Goal: Check status: Verify the current state of an ongoing process or item

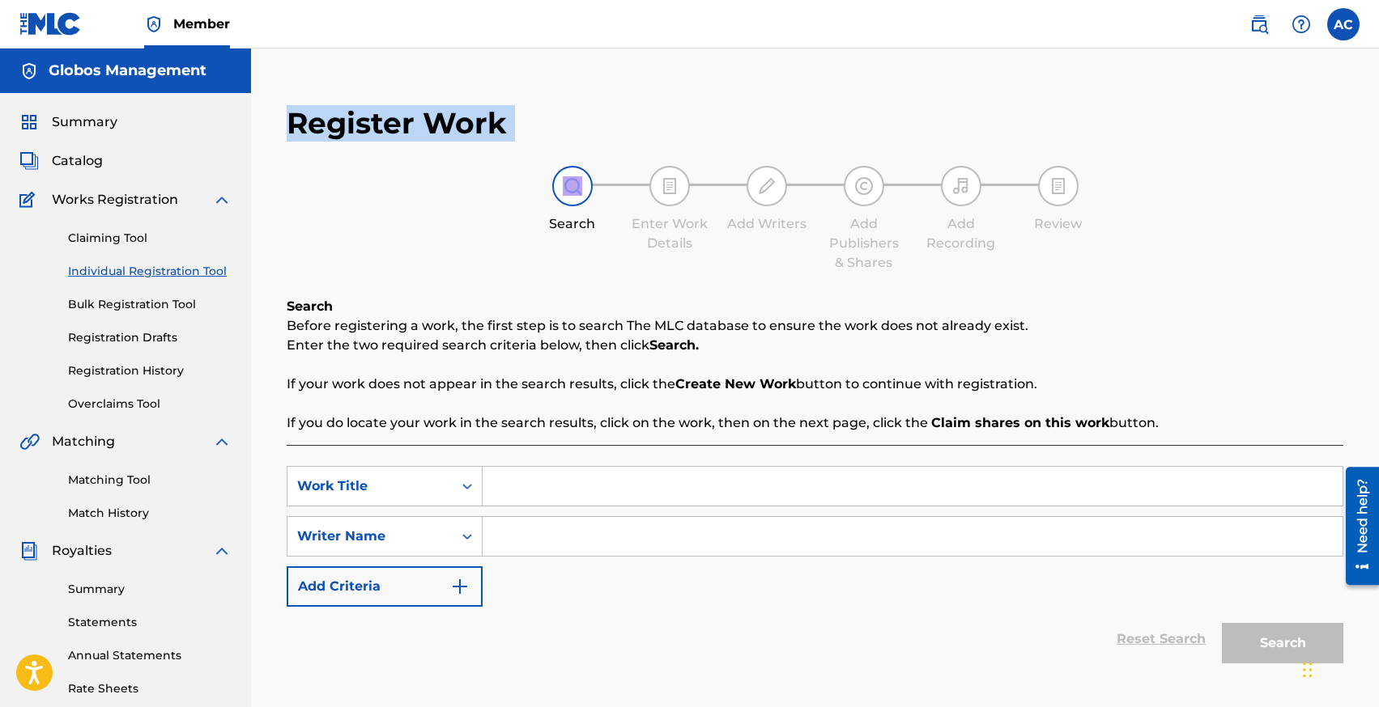
click at [108, 272] on link "Individual Registration Tool" at bounding box center [150, 271] width 164 height 17
click at [395, 125] on h2 "Register Work" at bounding box center [397, 123] width 220 height 36
click at [117, 274] on link "Individual Registration Tool" at bounding box center [150, 271] width 164 height 17
click at [94, 238] on link "Claiming Tool" at bounding box center [150, 238] width 164 height 17
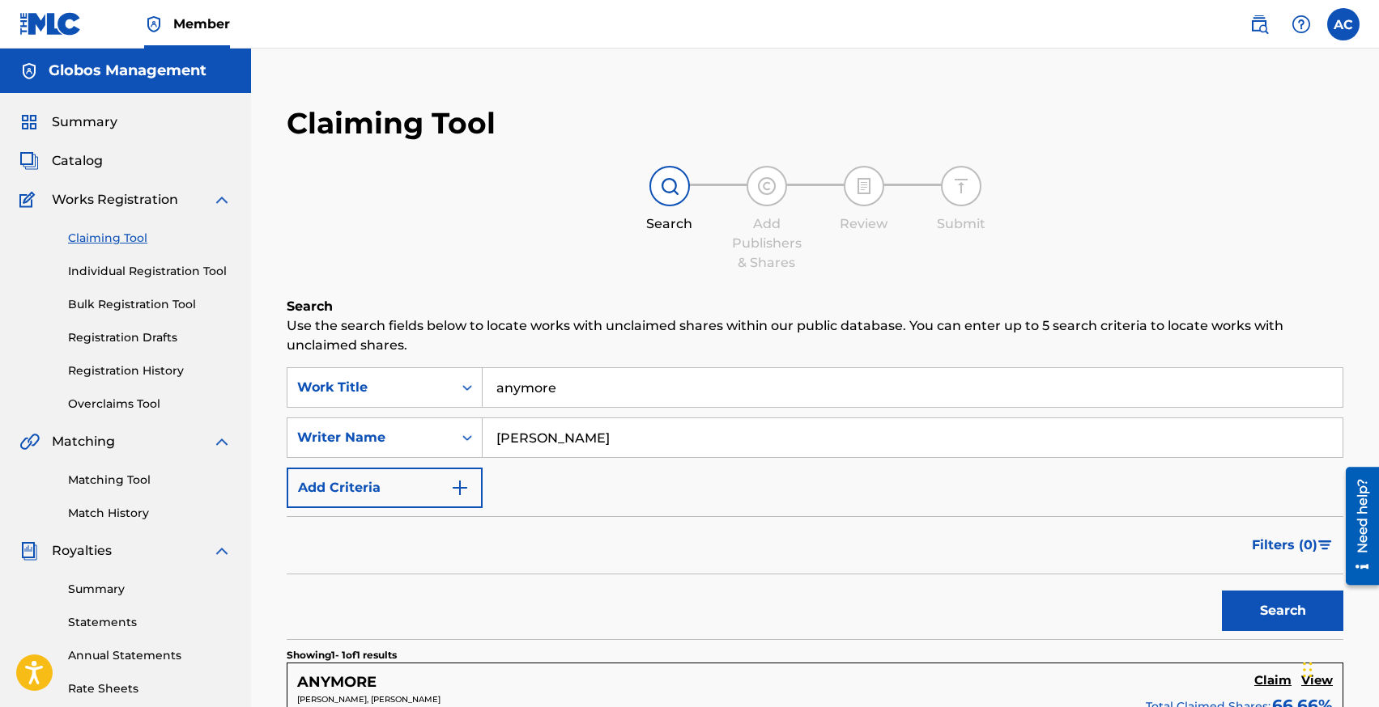
click at [139, 269] on link "Individual Registration Tool" at bounding box center [150, 271] width 164 height 17
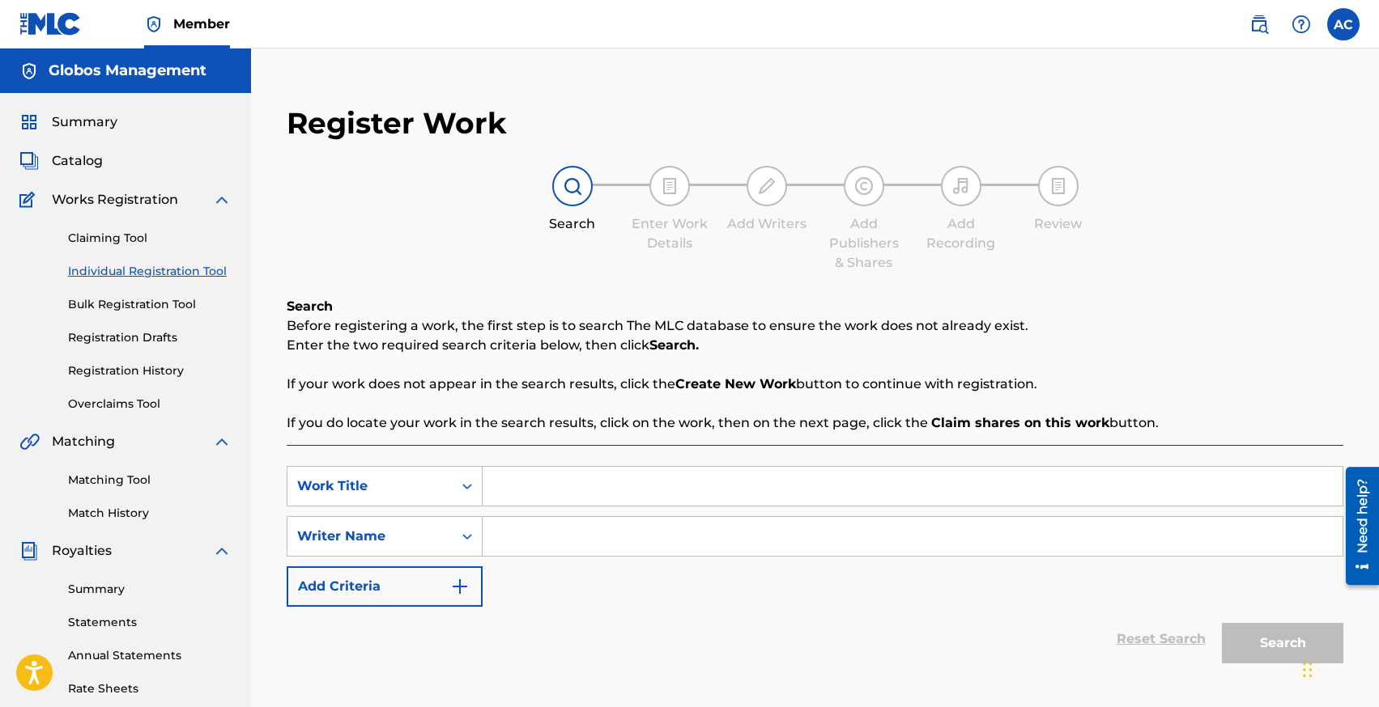
click at [111, 244] on link "Claiming Tool" at bounding box center [150, 238] width 164 height 17
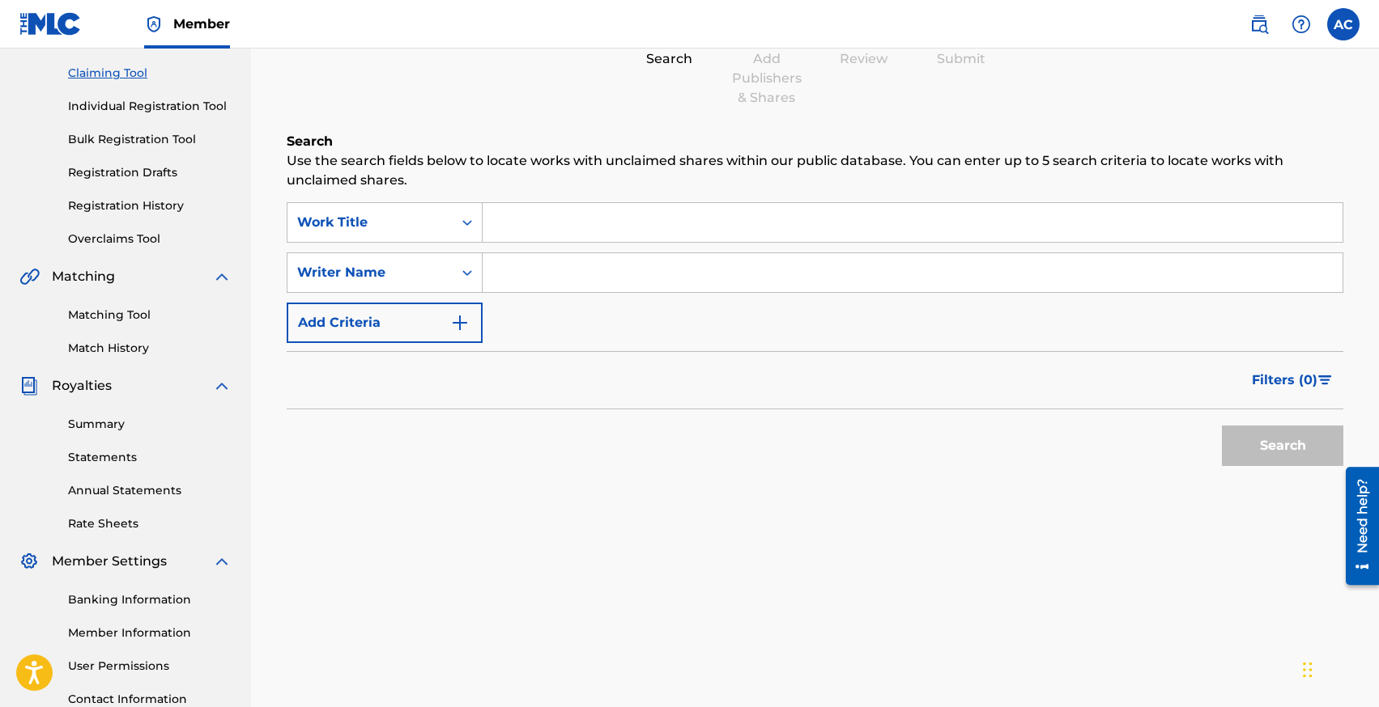
scroll to position [167, 0]
click at [117, 206] on link "Registration History" at bounding box center [150, 204] width 164 height 17
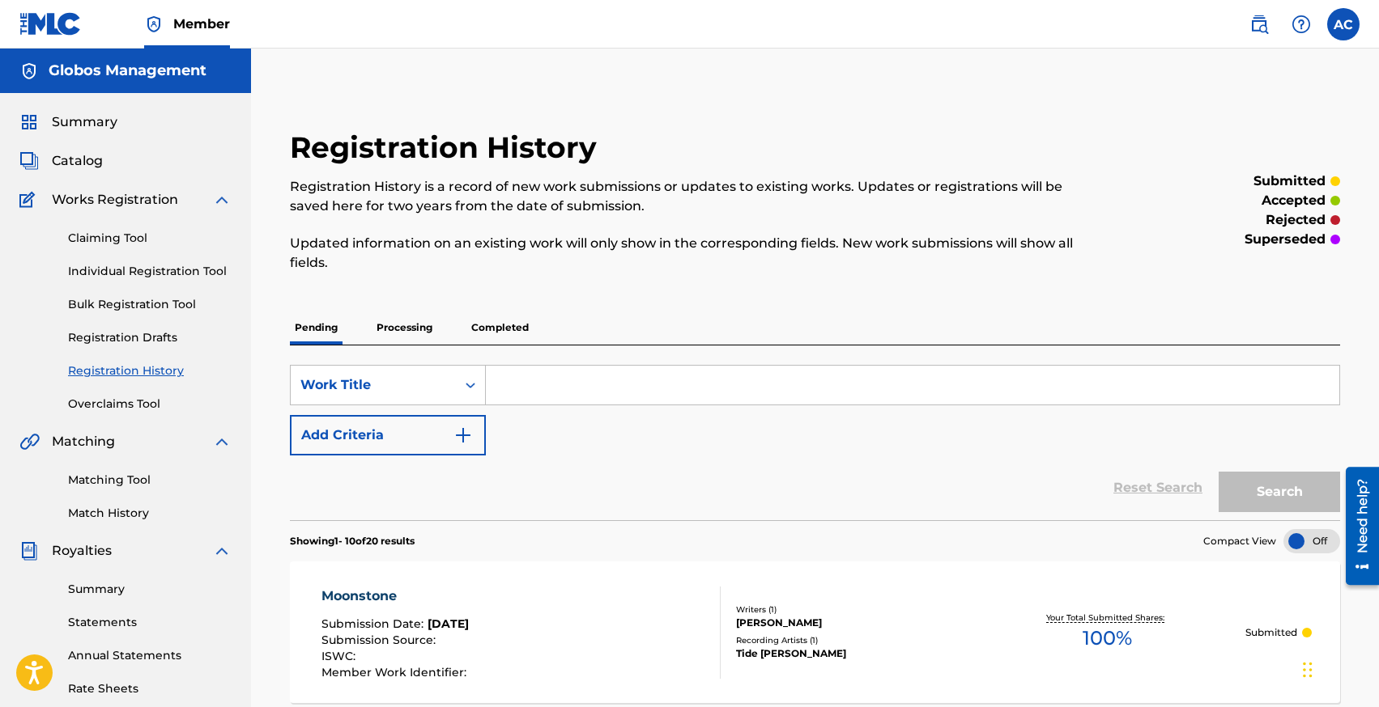
click at [403, 324] on p "Processing" at bounding box center [405, 328] width 66 height 34
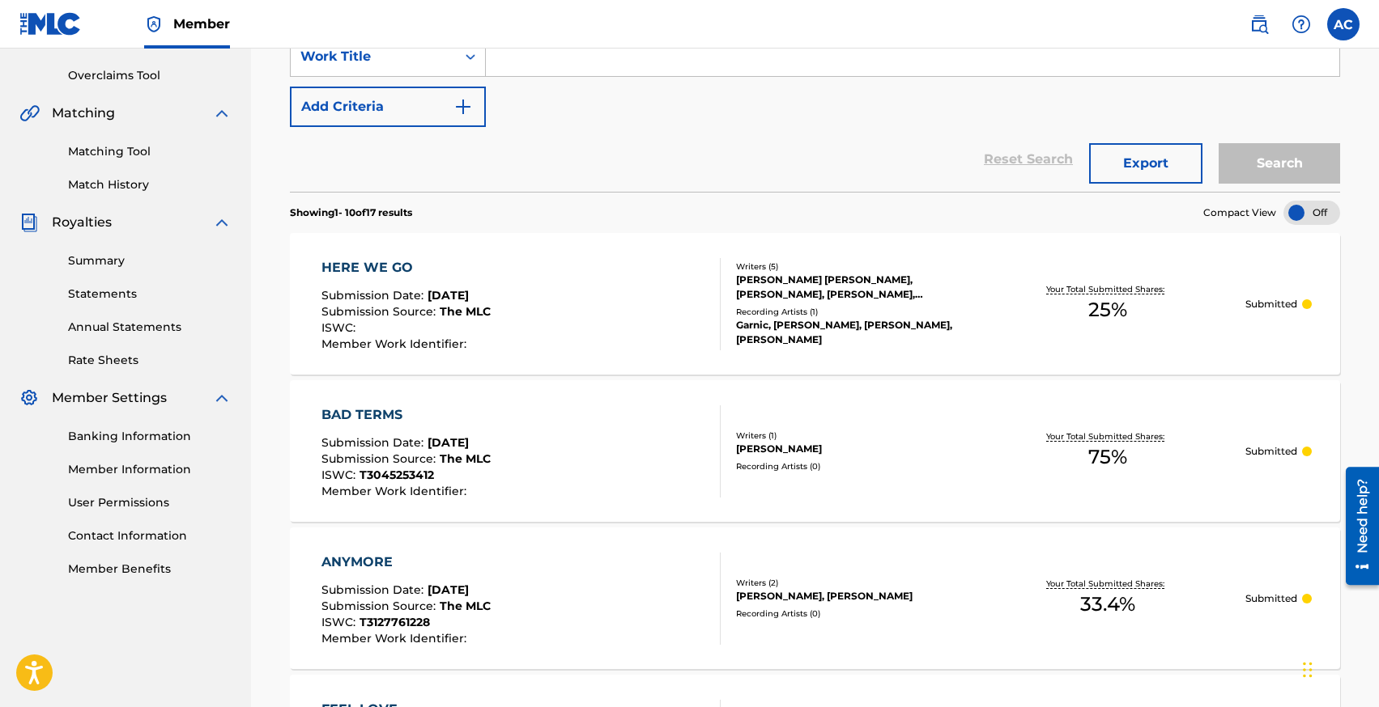
scroll to position [331, 0]
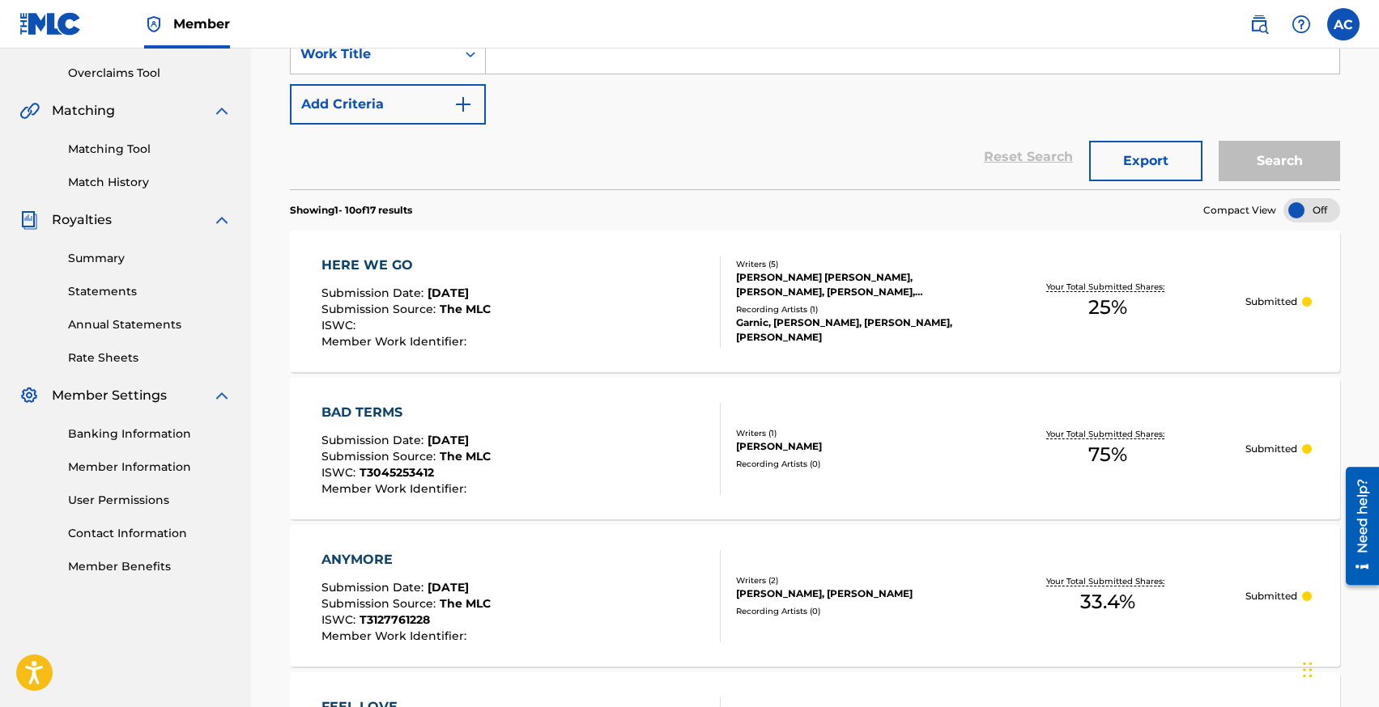
click at [370, 411] on div "BAD TERMS" at bounding box center [405, 412] width 169 height 19
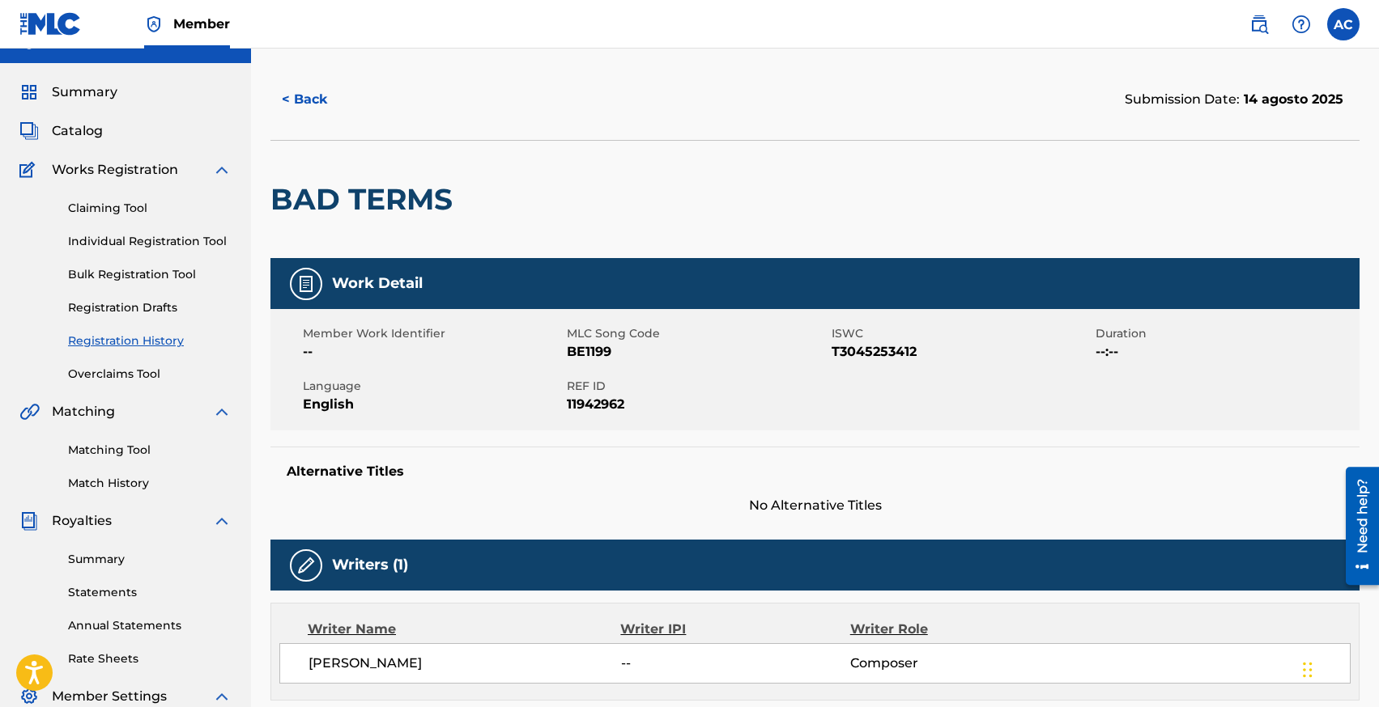
scroll to position [29, 0]
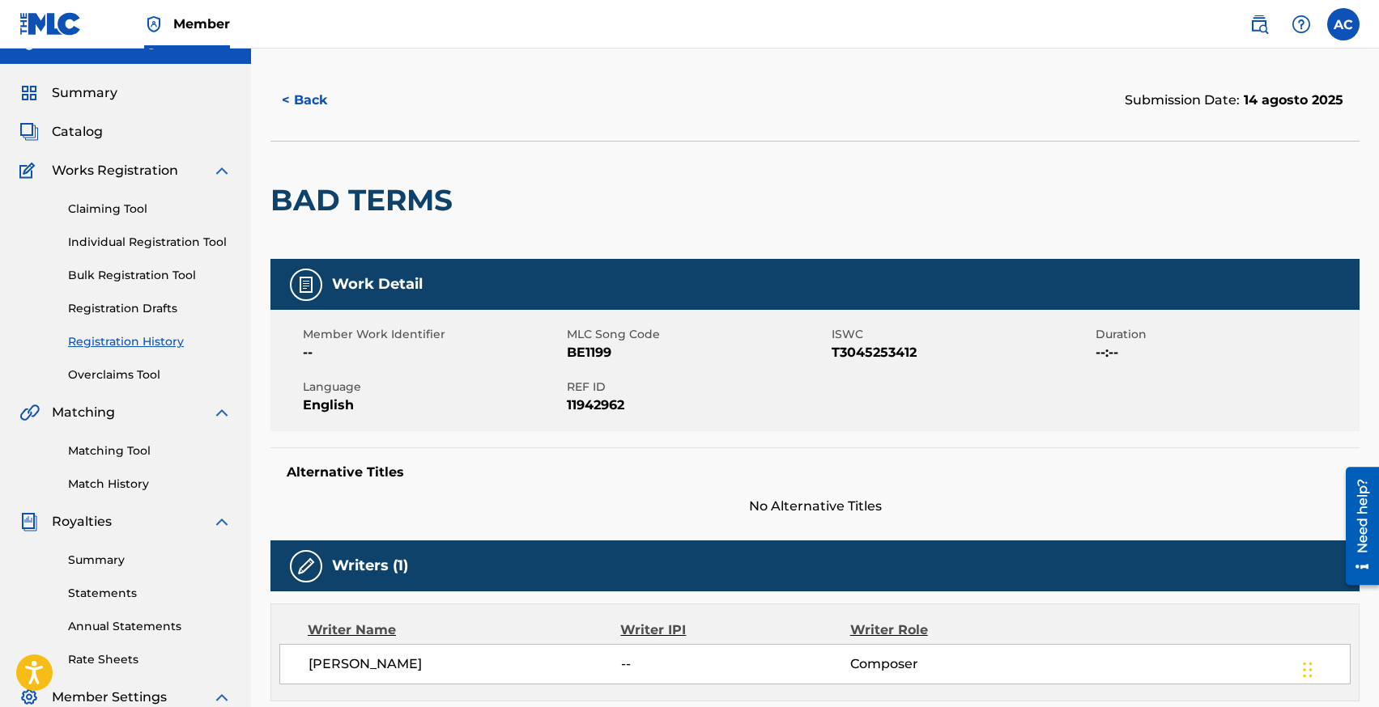
click at [294, 95] on button "< Back" at bounding box center [318, 100] width 97 height 40
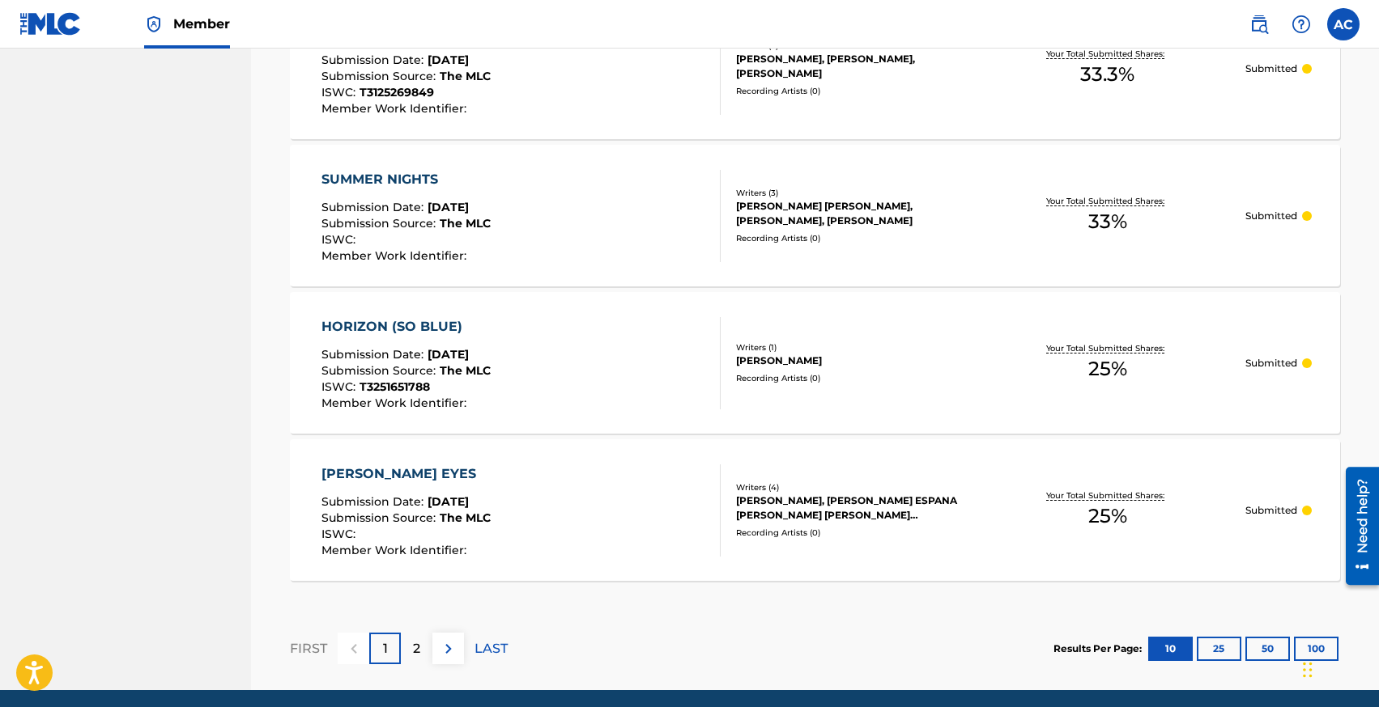
scroll to position [1461, 0]
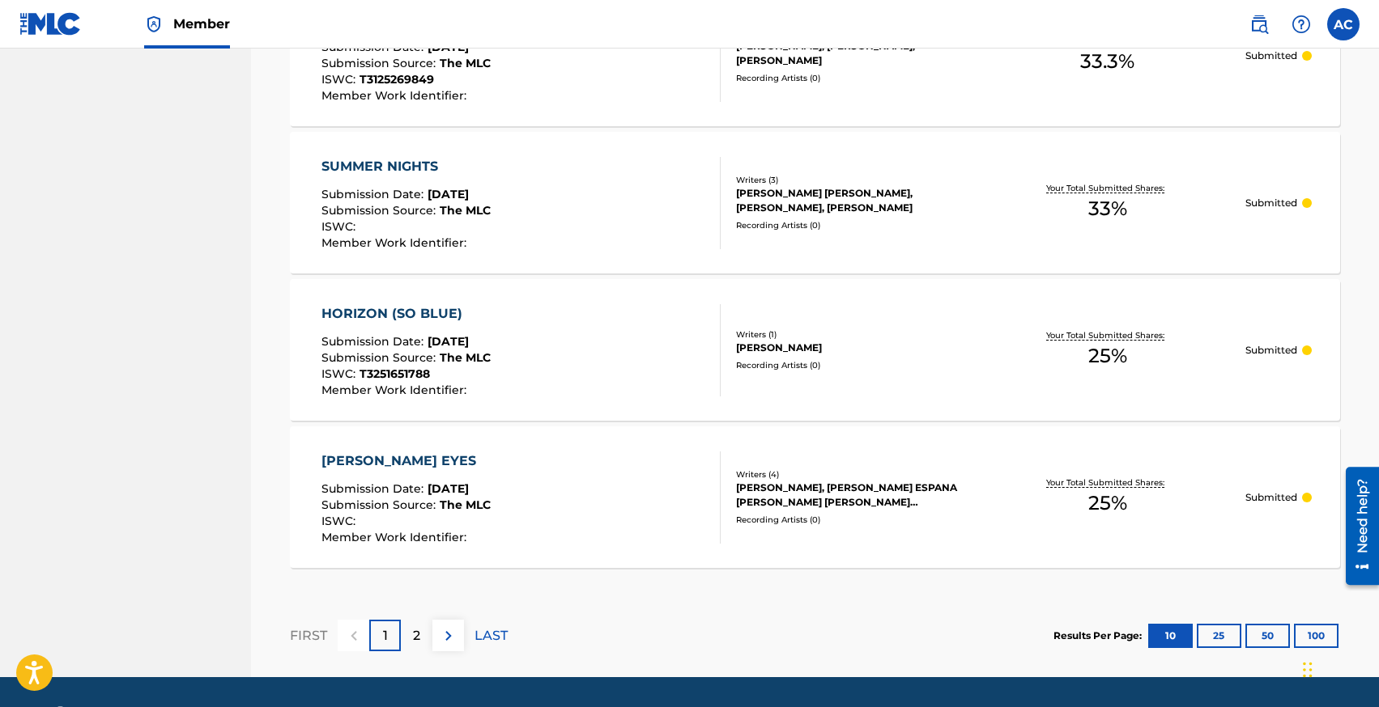
click at [398, 300] on div "HORIZON (SO BLUE) Submission Date : [DATE] Submission Source : The MLC ISWC : T…" at bounding box center [815, 350] width 1050 height 142
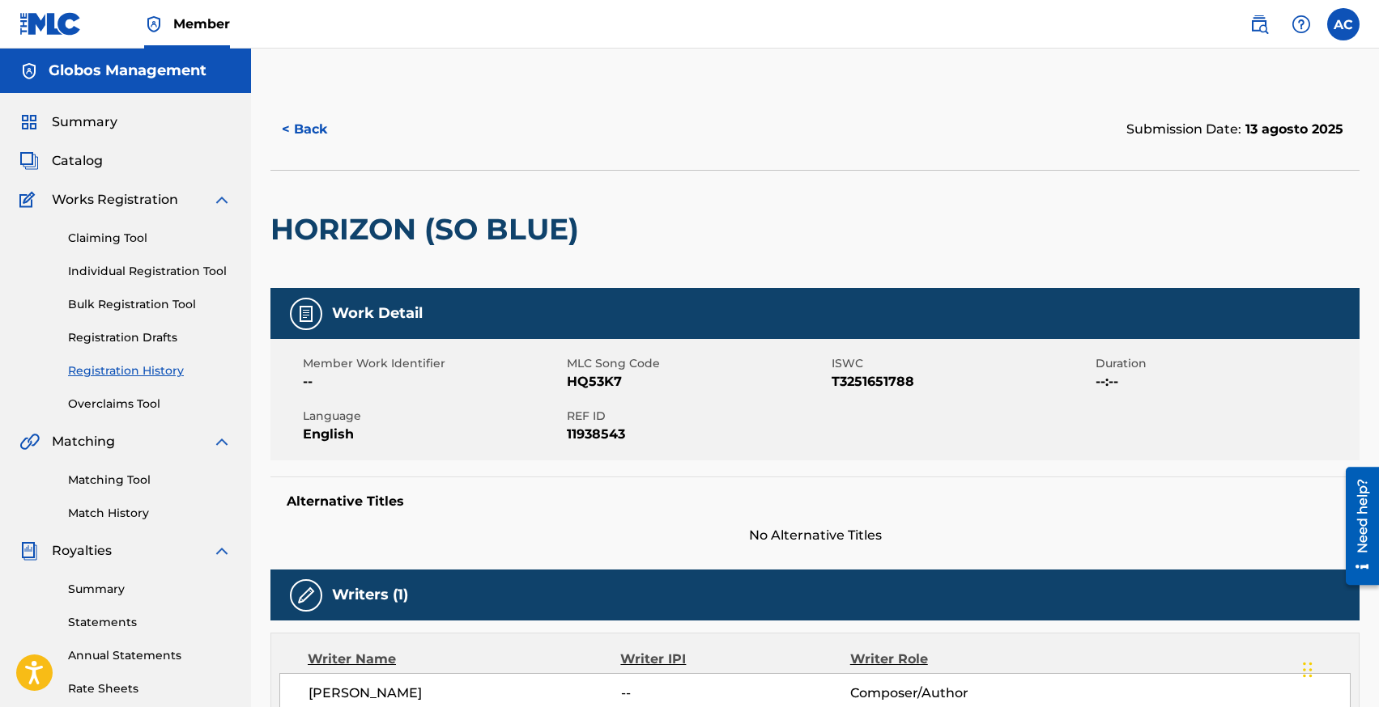
click at [107, 376] on link "Registration History" at bounding box center [150, 371] width 164 height 17
